Goal: Communication & Community: Answer question/provide support

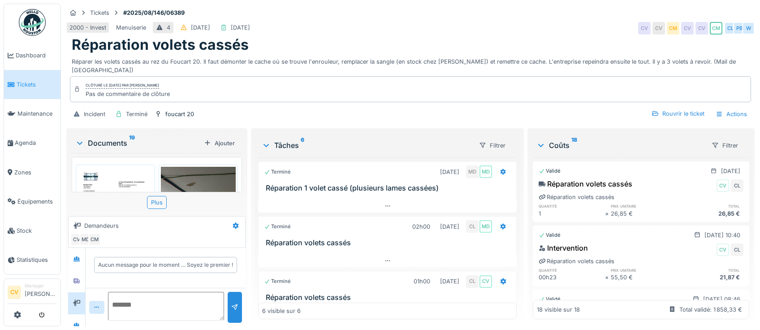
click at [35, 23] on img at bounding box center [32, 22] width 27 height 27
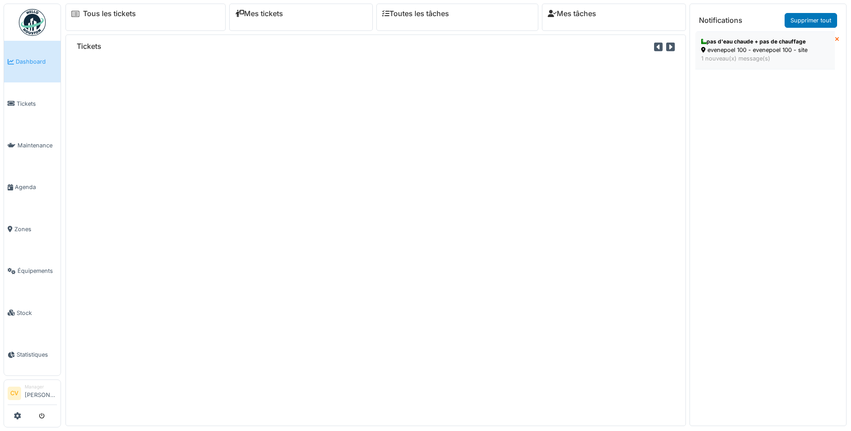
click at [731, 59] on div "1 nouveau(x) message(s)" at bounding box center [765, 58] width 128 height 9
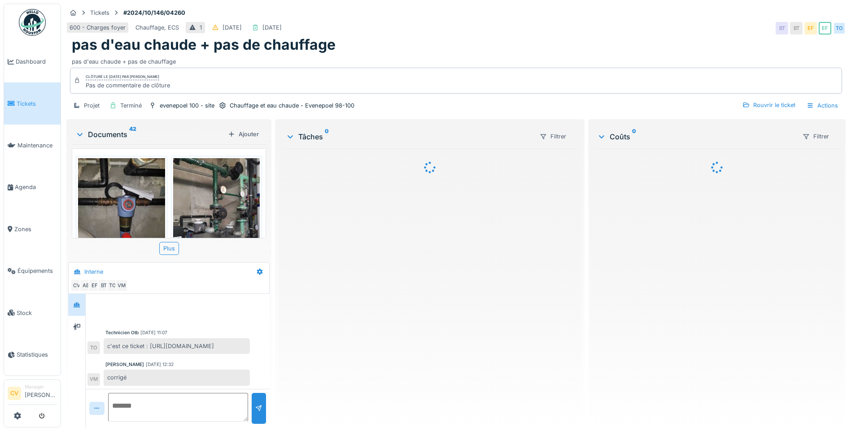
scroll to position [357, 0]
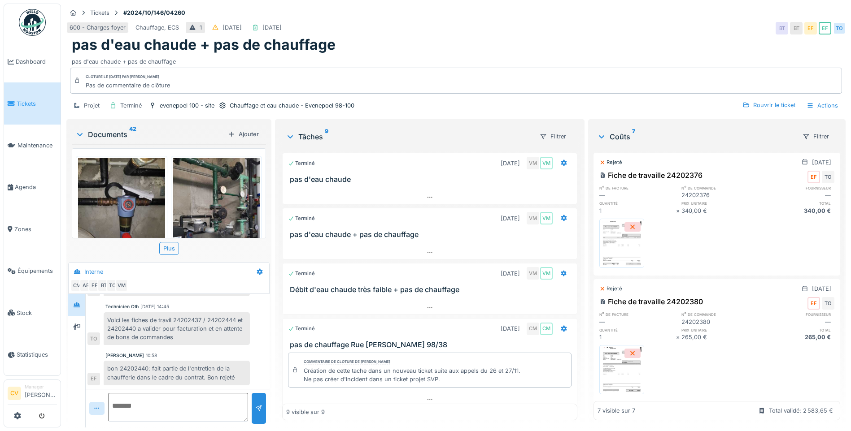
click at [394, 7] on div "Tickets #2024/10/146/04260 600 - Charges foyer Chauffage, ECS 1 01/10/2024 25/0…" at bounding box center [456, 61] width 782 height 114
click at [585, 45] on div "pas d'eau chaude + pas de chauffage" at bounding box center [456, 44] width 768 height 17
click at [38, 26] on img at bounding box center [32, 22] width 27 height 27
